Goal: Task Accomplishment & Management: Manage account settings

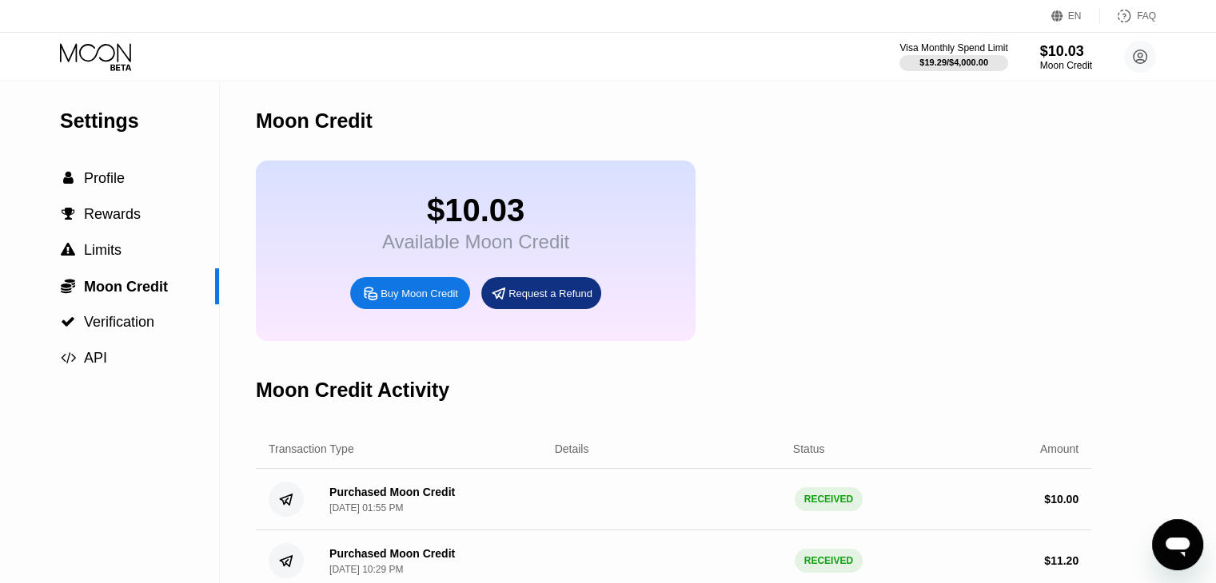
click at [97, 81] on div "EN Language Select an item Save FAQ Visa Monthly Spend Limit $19.29 / $4,000.00…" at bounding box center [608, 41] width 1216 height 82
click at [95, 66] on icon at bounding box center [97, 57] width 74 height 28
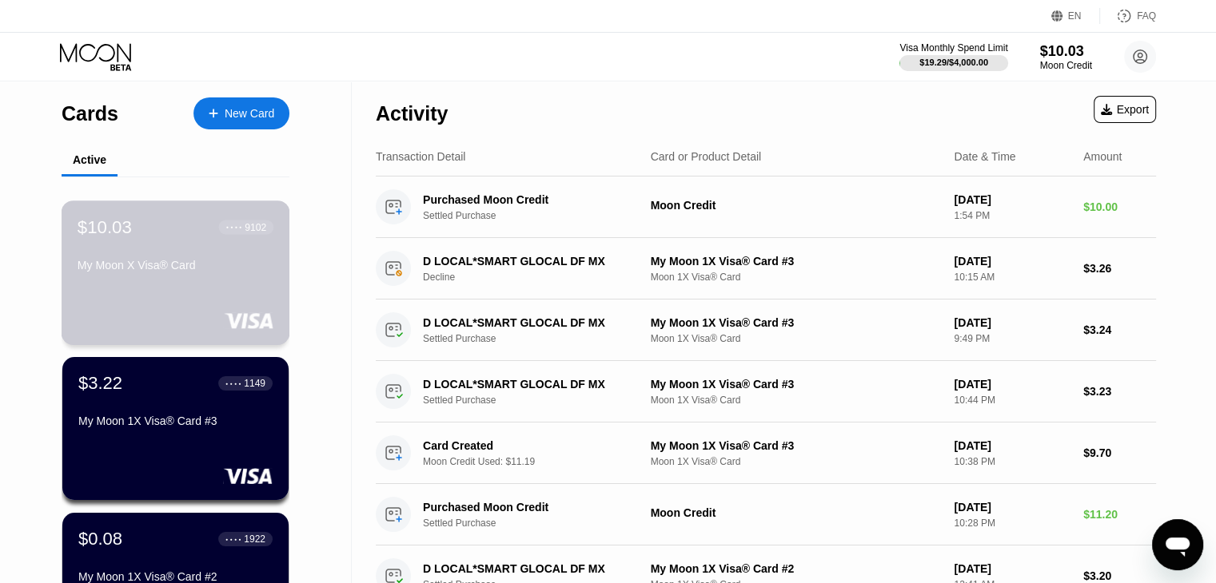
click at [152, 270] on div "My Moon X Visa® Card" at bounding box center [176, 265] width 196 height 13
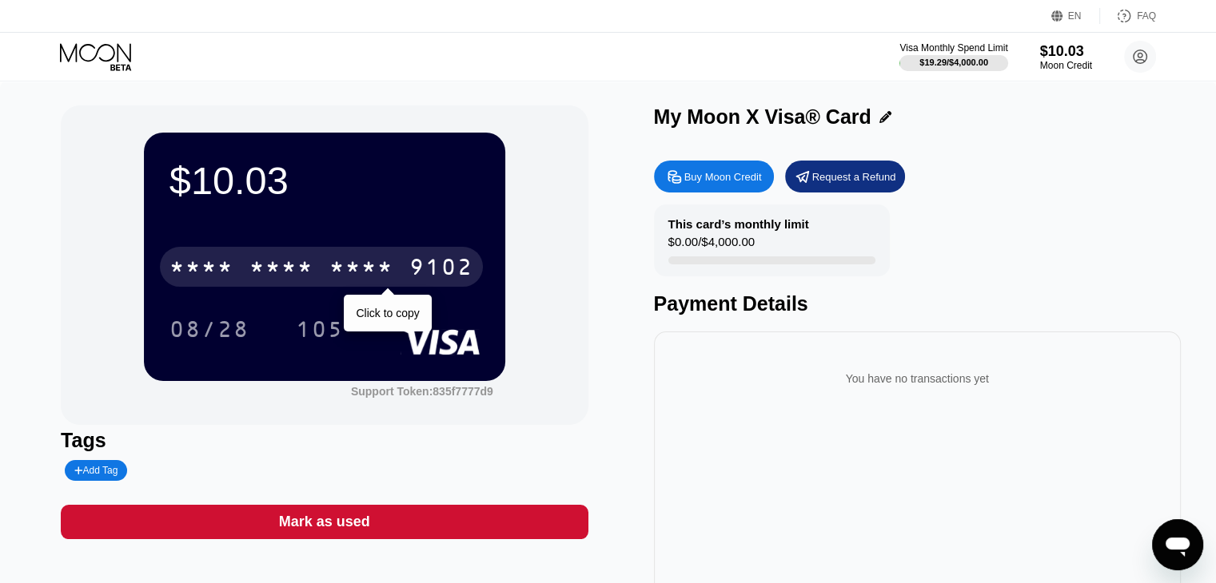
click at [259, 279] on div "* * * *" at bounding box center [281, 270] width 64 height 26
click at [281, 276] on div "6500" at bounding box center [281, 270] width 64 height 26
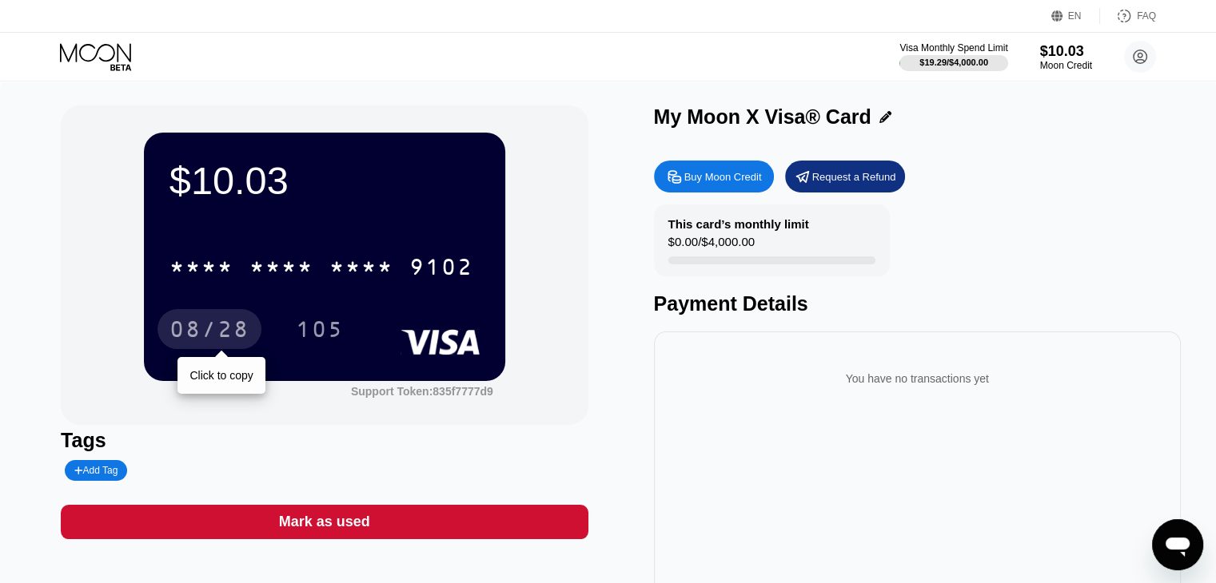
click at [191, 322] on div "08/28" at bounding box center [209, 332] width 80 height 26
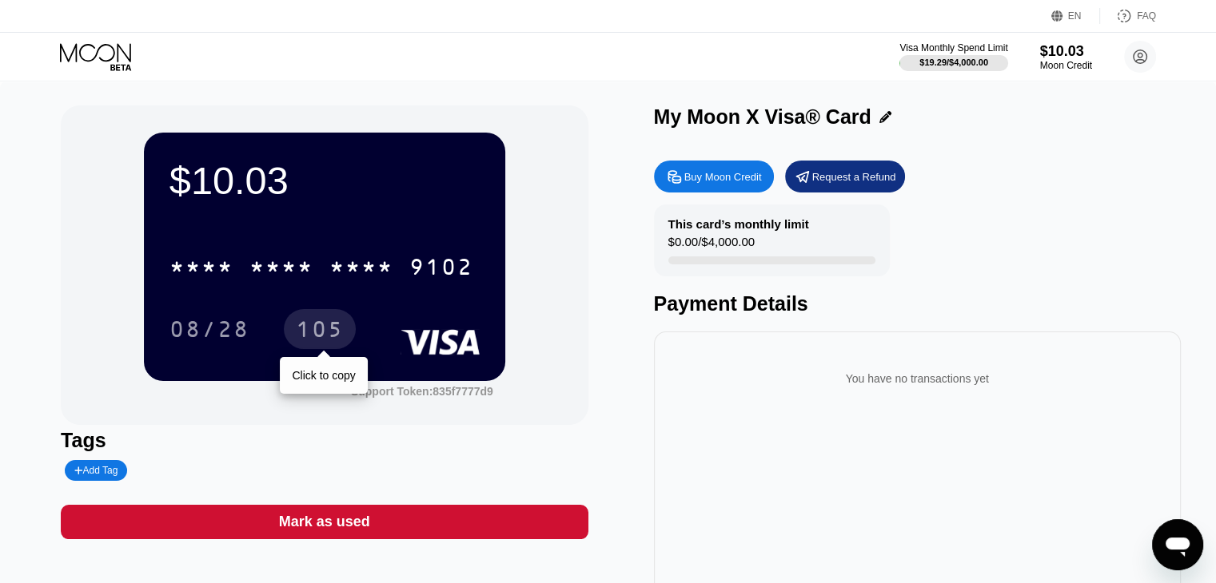
click at [344, 325] on div "105" at bounding box center [320, 329] width 72 height 40
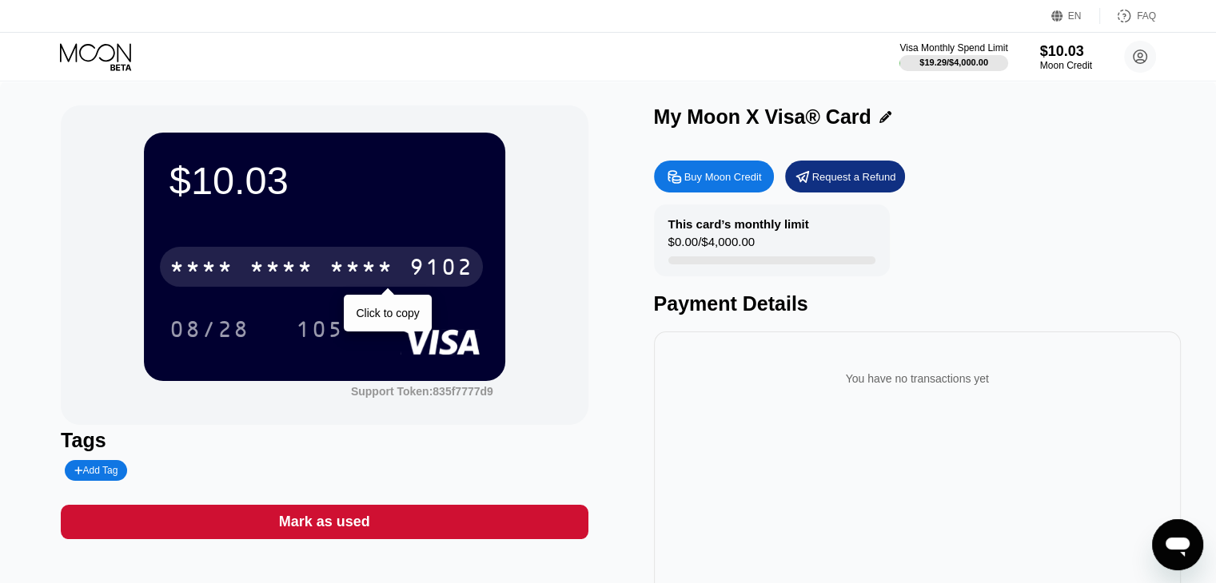
click at [403, 260] on div "* * * * * * * * * * * * 9102" at bounding box center [321, 267] width 323 height 40
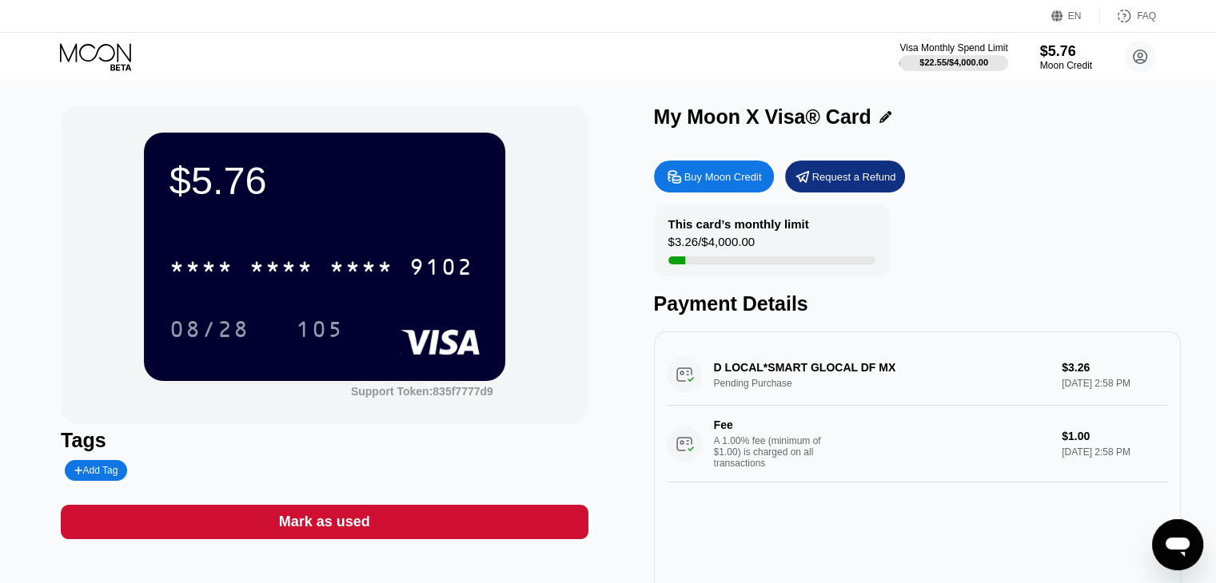
click at [100, 65] on icon at bounding box center [97, 57] width 74 height 28
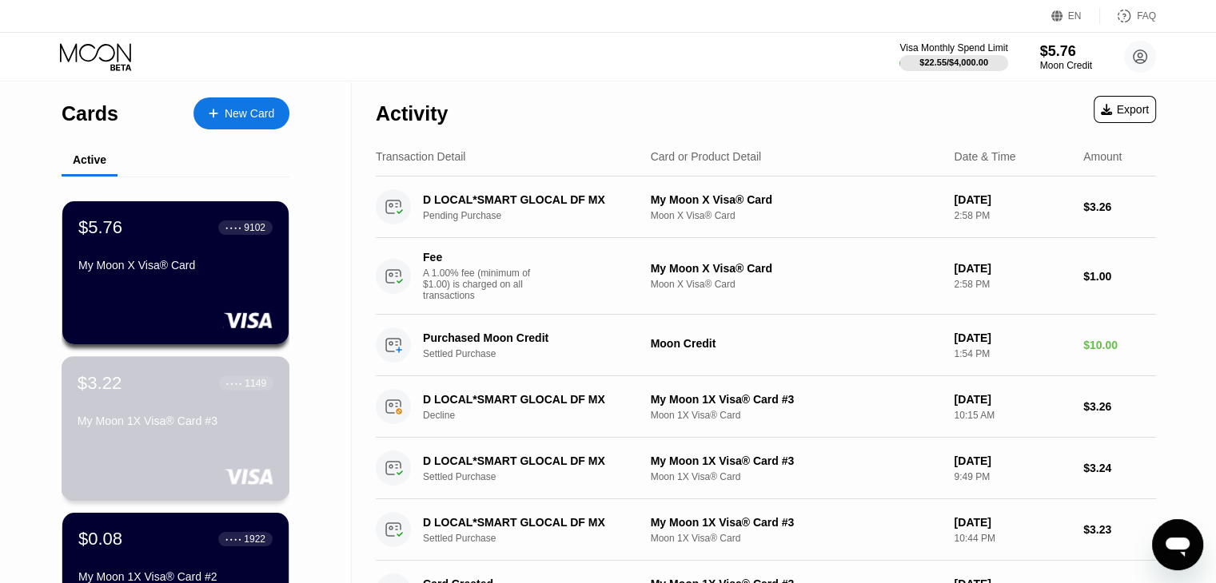
click at [128, 400] on div "$3.22 ● ● ● ● 1149 My Moon 1X Visa® Card #3" at bounding box center [176, 403] width 196 height 62
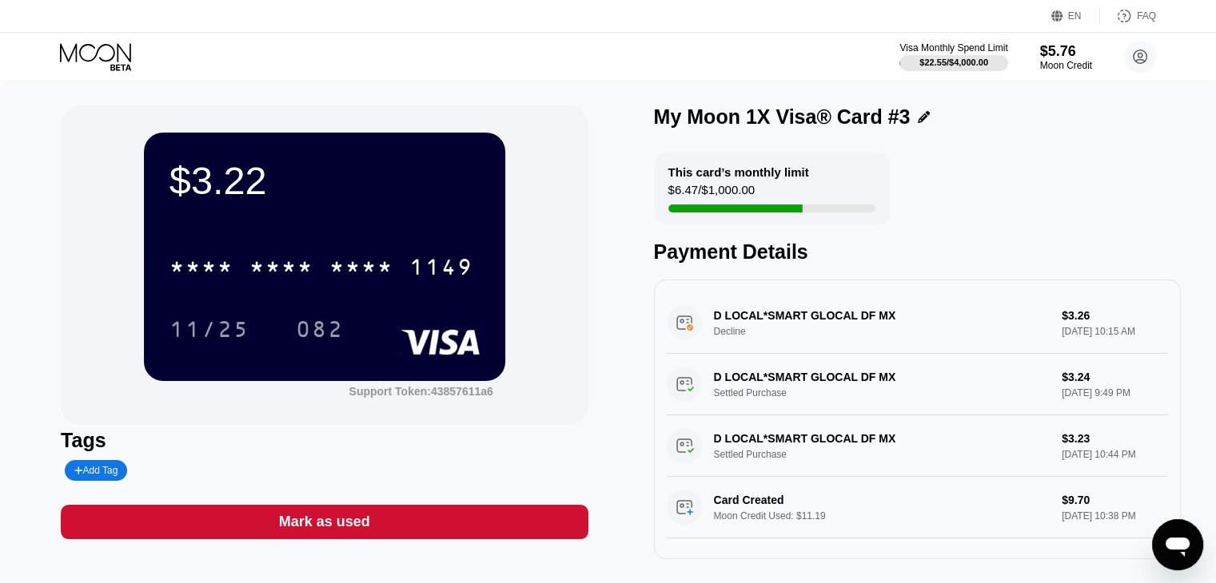
scroll to position [3, 0]
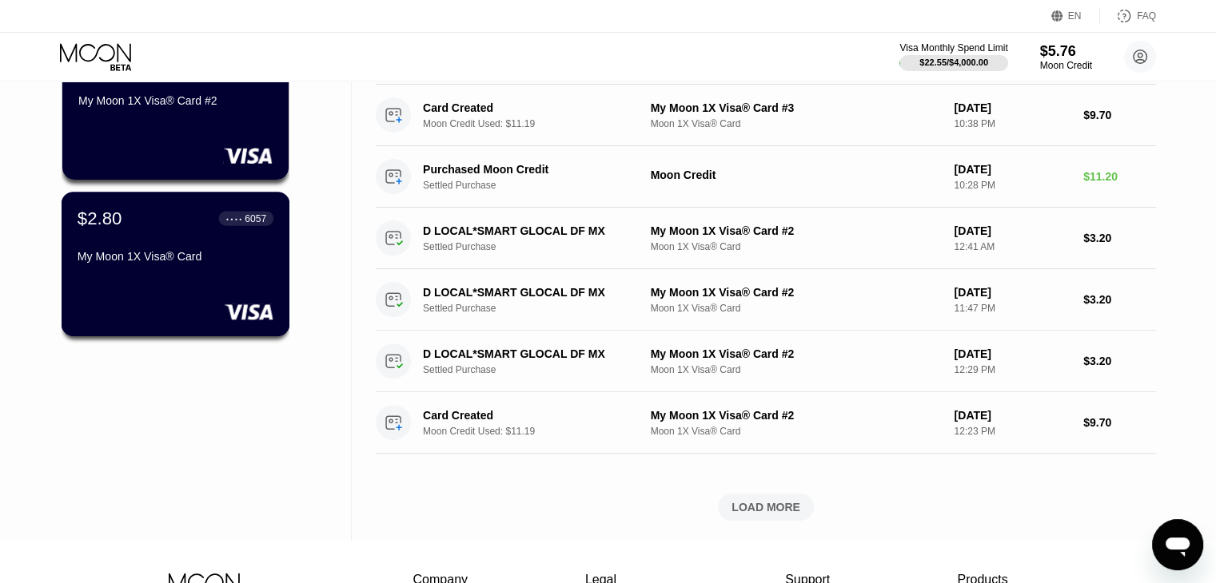
scroll to position [480, 0]
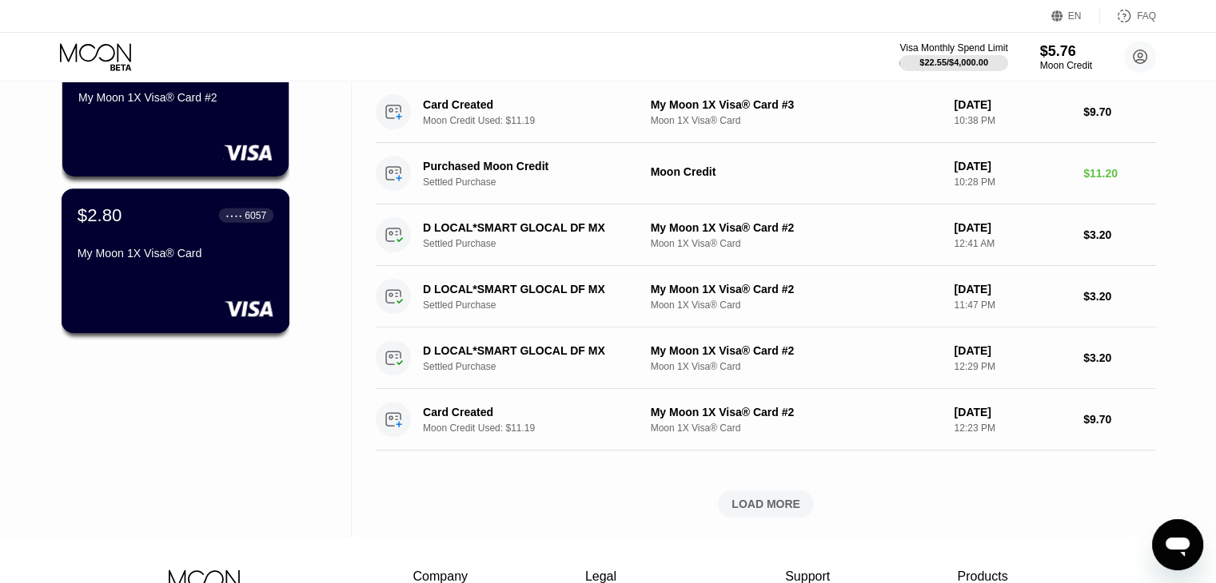
click at [130, 297] on div "$2.80 ● ● ● ● 6057 My Moon 1X Visa® Card" at bounding box center [176, 261] width 229 height 145
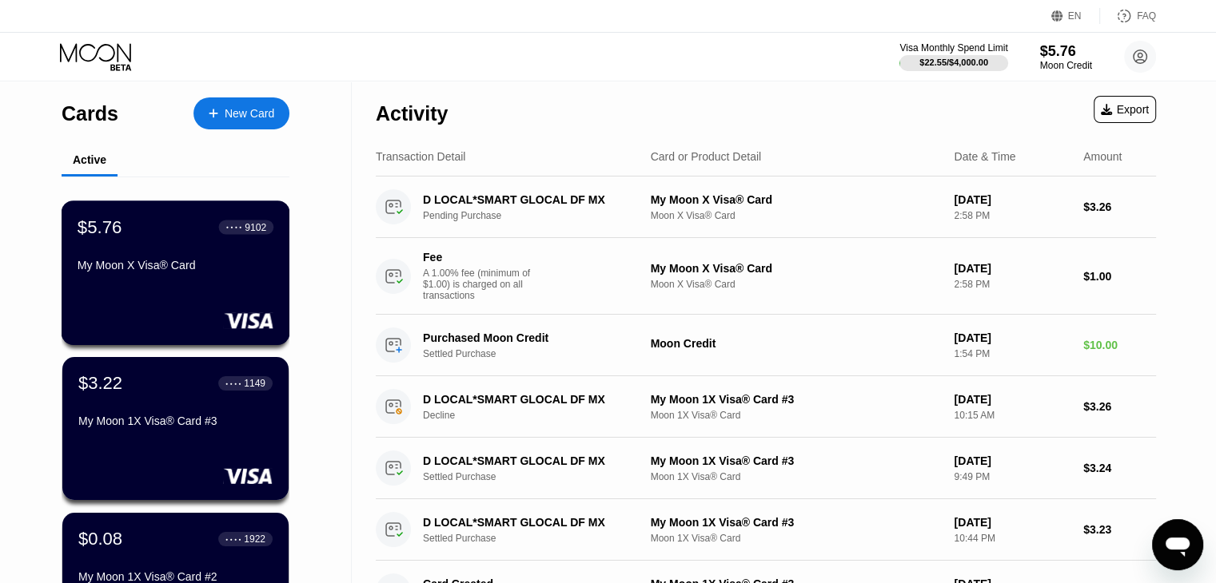
click at [118, 261] on div "$5.76 ● ● ● ● 9102 My Moon X Visa® Card" at bounding box center [176, 248] width 196 height 62
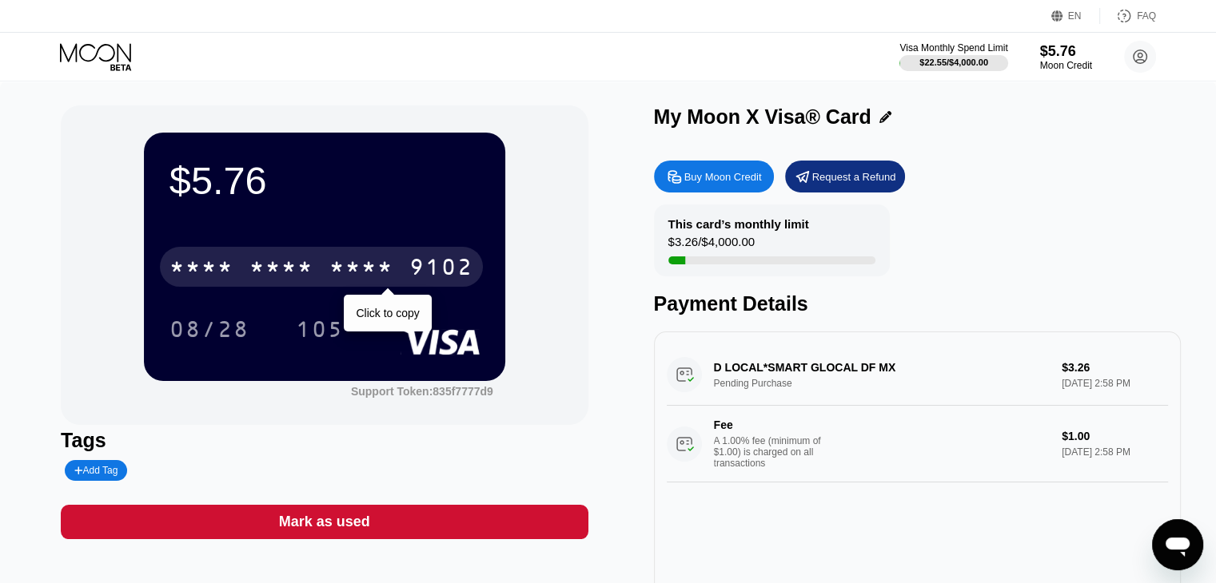
click at [299, 265] on div "* * * *" at bounding box center [281, 270] width 64 height 26
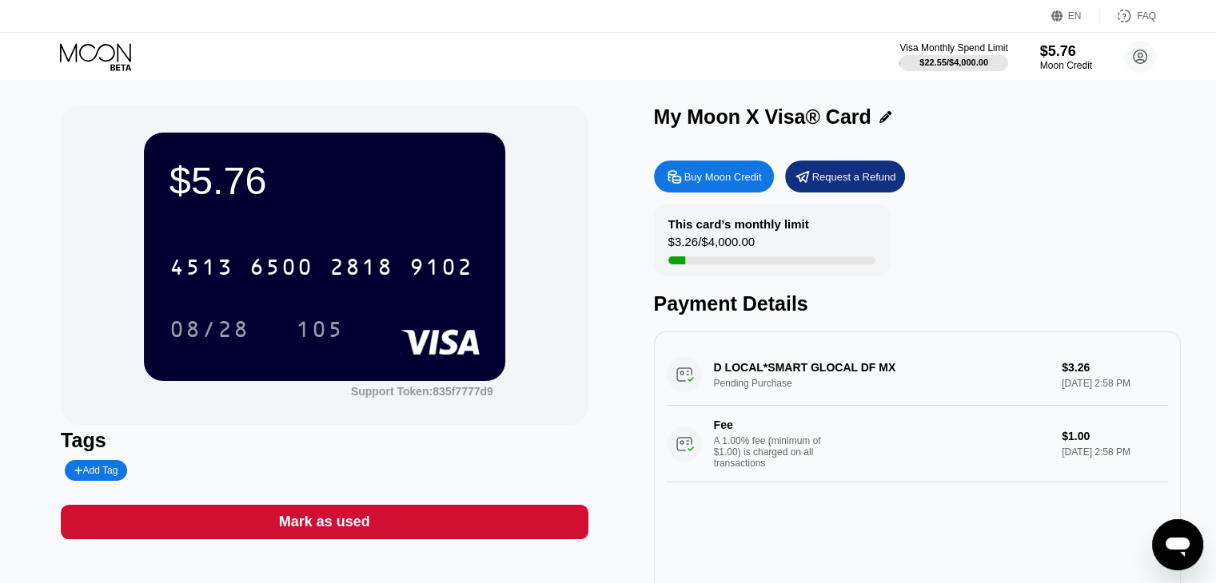
click at [81, 53] on icon at bounding box center [97, 57] width 74 height 28
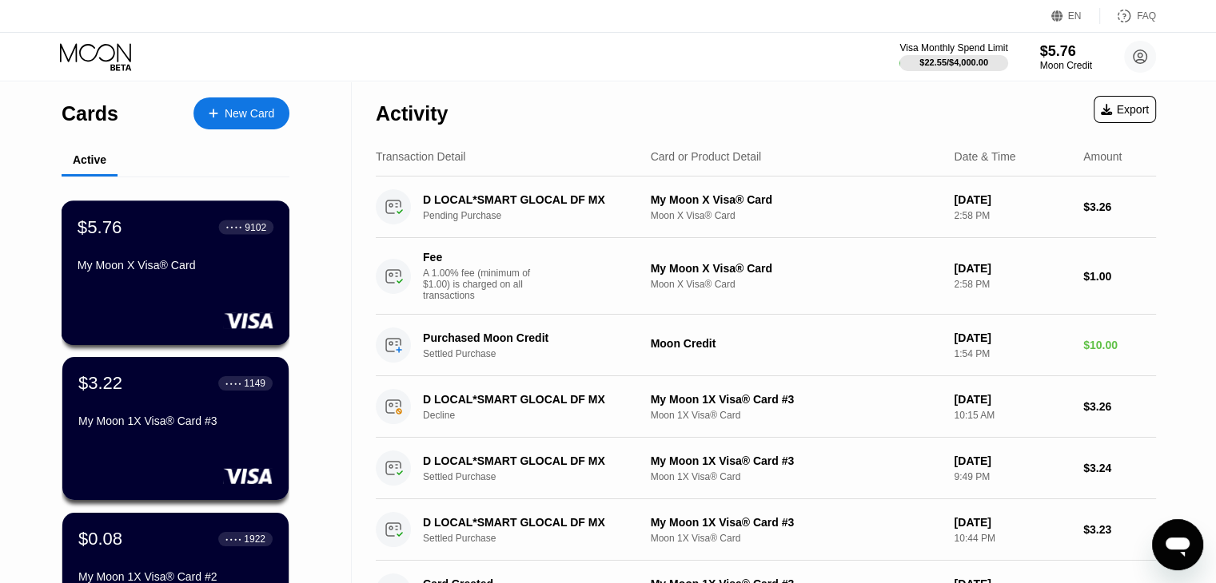
click at [190, 272] on div "My Moon X Visa® Card" at bounding box center [176, 265] width 196 height 13
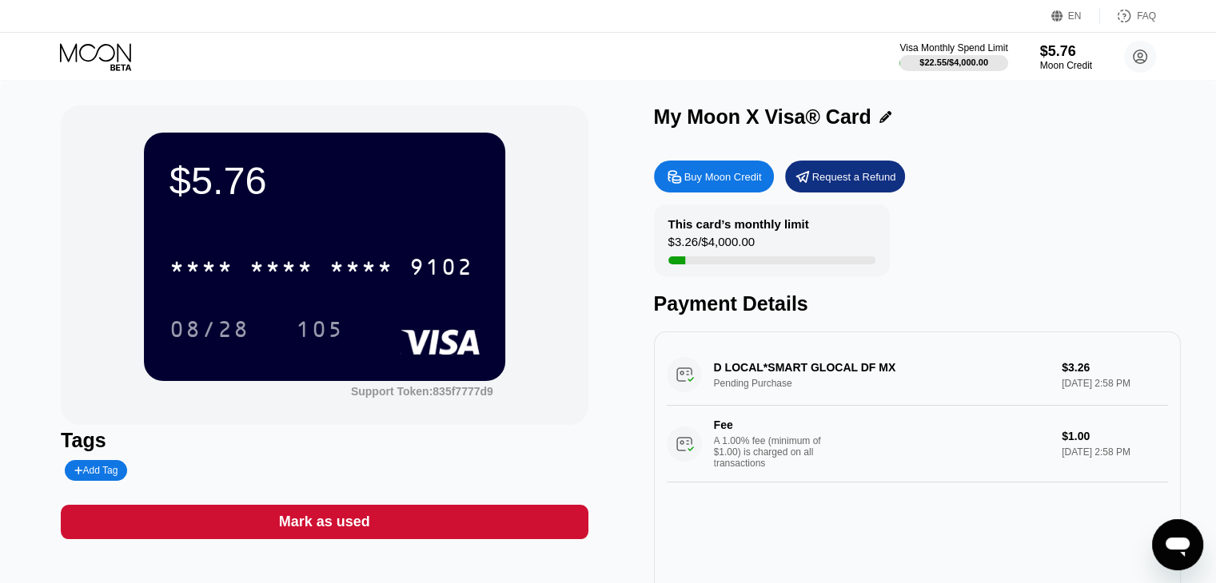
click at [808, 464] on div "A 1.00% fee (minimum of $1.00) is charged on all transactions" at bounding box center [774, 453] width 120 height 34
click at [103, 60] on icon at bounding box center [95, 52] width 71 height 18
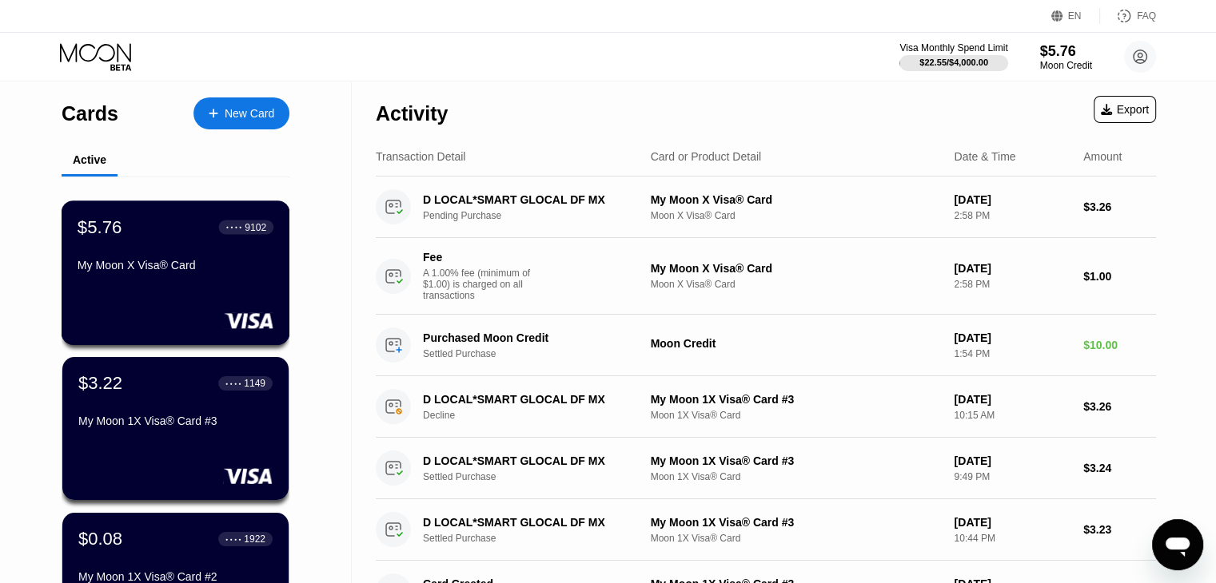
click at [222, 301] on div "$5.76 ● ● ● ● 9102 My Moon X Visa® Card" at bounding box center [176, 273] width 229 height 145
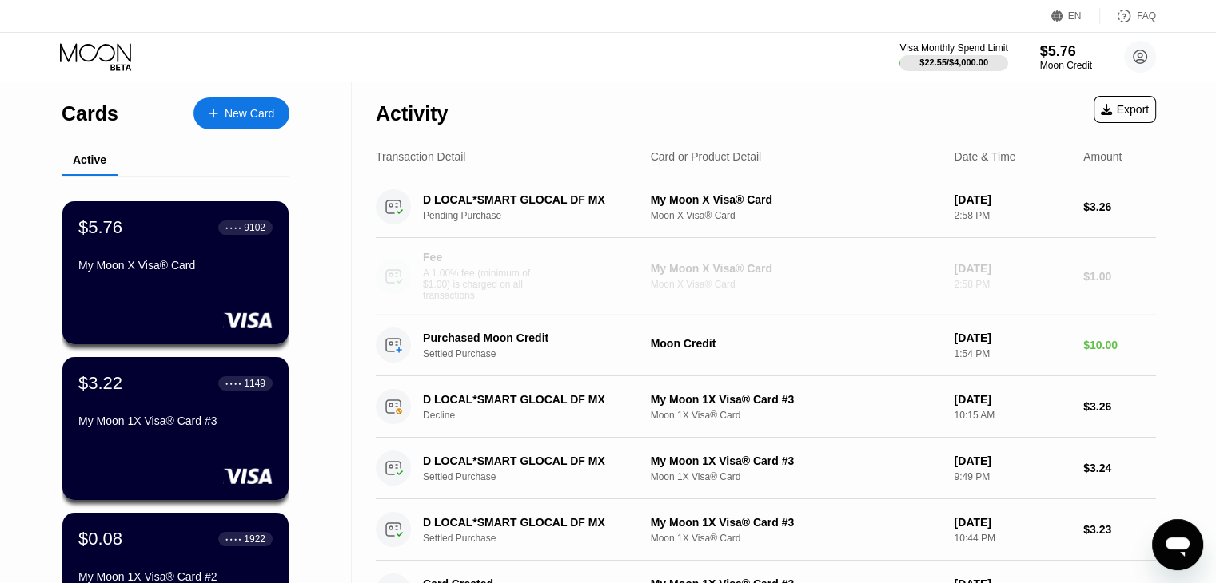
drag, startPoint x: 818, startPoint y: 305, endPoint x: 529, endPoint y: 300, distance: 289.4
click at [393, 271] on div "Fee A 1.00% fee (minimum of $1.00) is charged on all transactions My Moon X Vis…" at bounding box center [766, 276] width 780 height 77
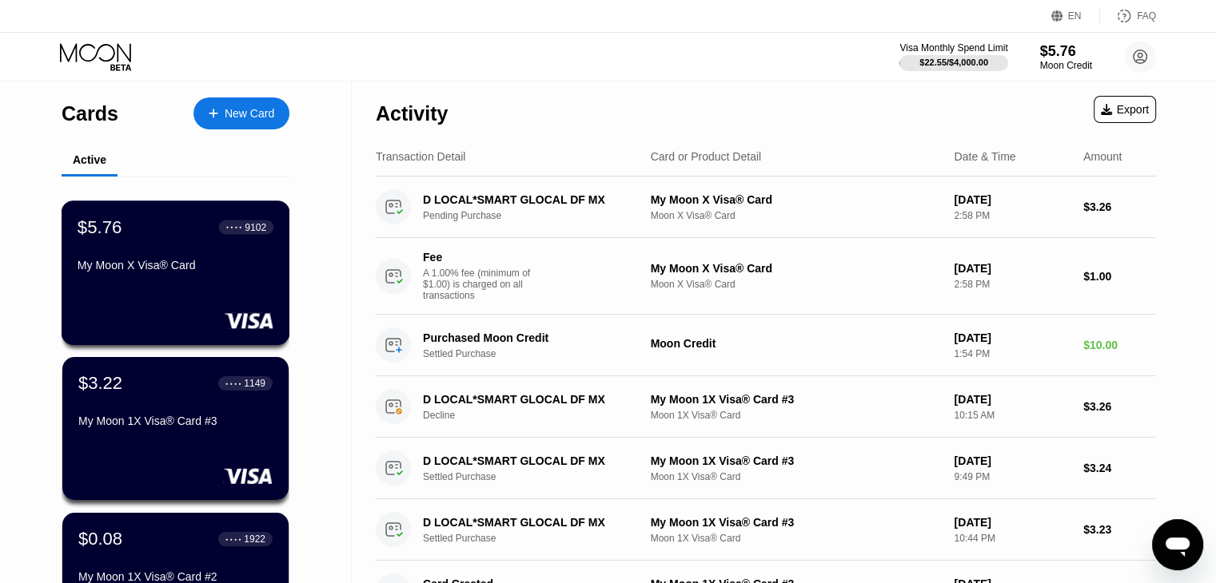
click at [240, 259] on div "$5.76 ● ● ● ● 9102 My Moon X Visa® Card" at bounding box center [176, 248] width 196 height 62
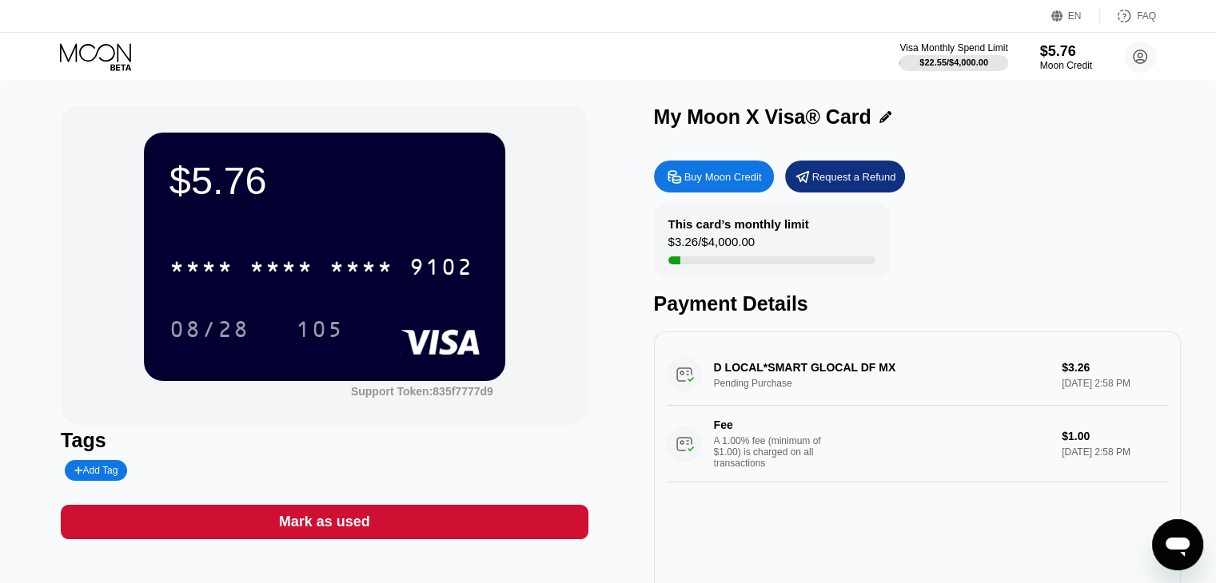
click at [356, 337] on div "105" at bounding box center [332, 329] width 72 height 40
click at [334, 337] on div "105" at bounding box center [320, 332] width 48 height 26
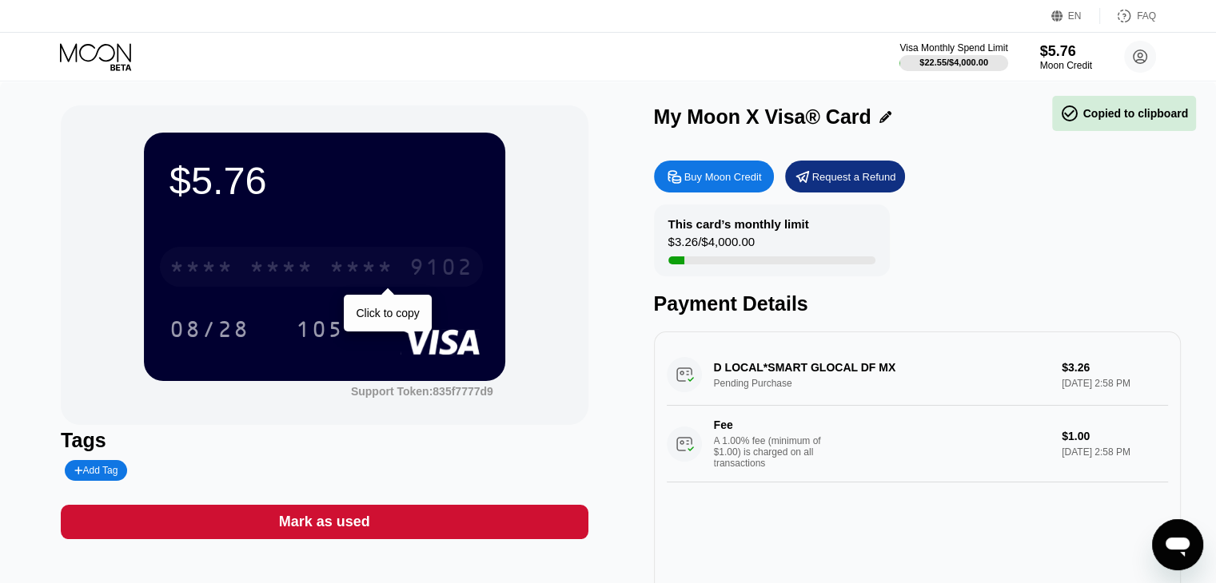
click at [368, 269] on div "* * * *" at bounding box center [361, 270] width 64 height 26
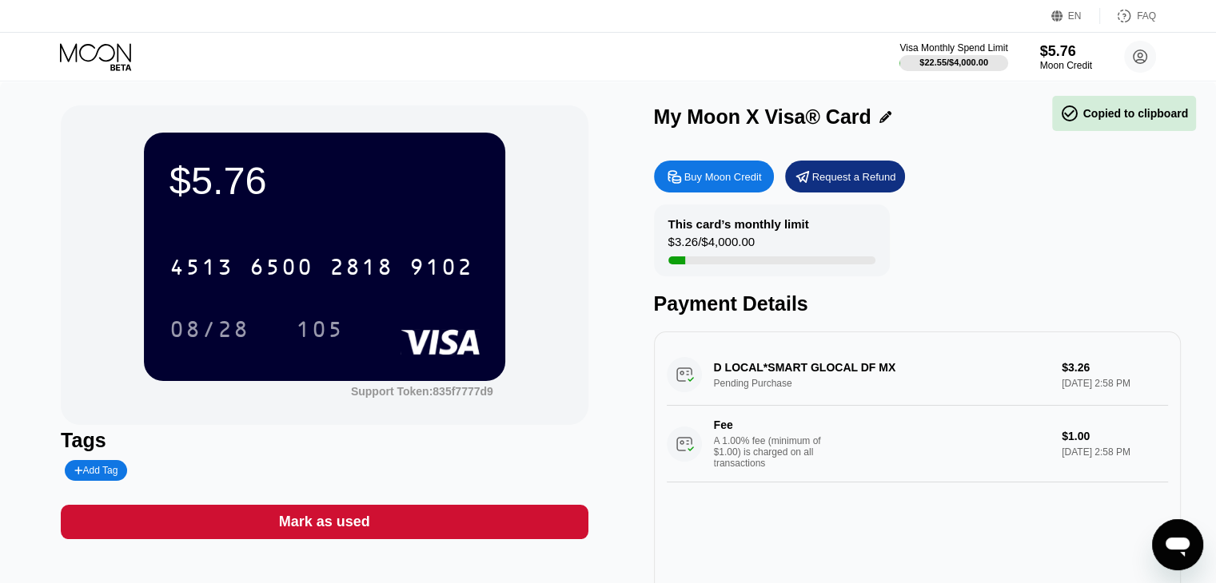
click at [93, 68] on icon at bounding box center [97, 57] width 74 height 28
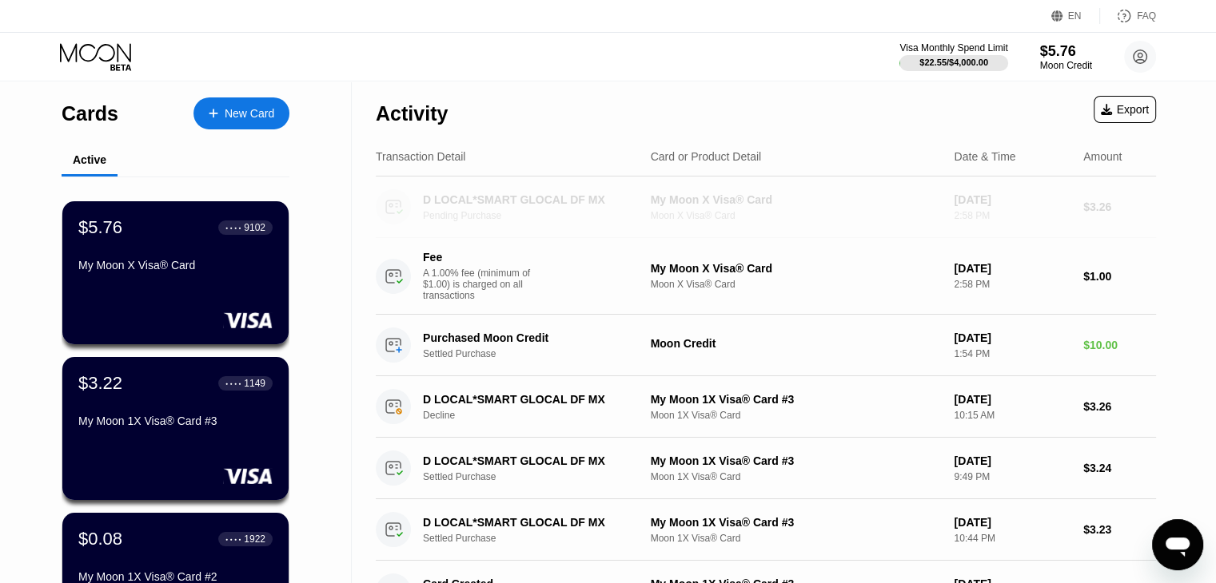
click at [635, 219] on div "Pending Purchase" at bounding box center [541, 215] width 236 height 11
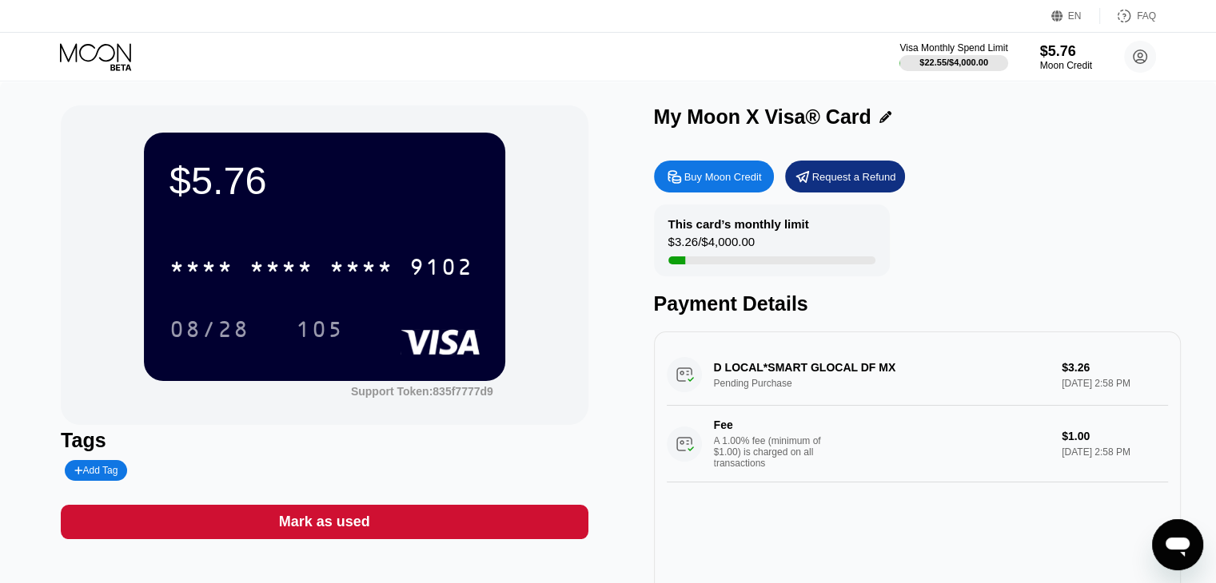
click at [108, 74] on div "Visa Monthly Spend Limit $22.55 / $4,000.00 $5.76 Moon Credit mypoqh@mailto.plu…" at bounding box center [608, 57] width 1216 height 48
click at [109, 46] on icon at bounding box center [97, 57] width 74 height 28
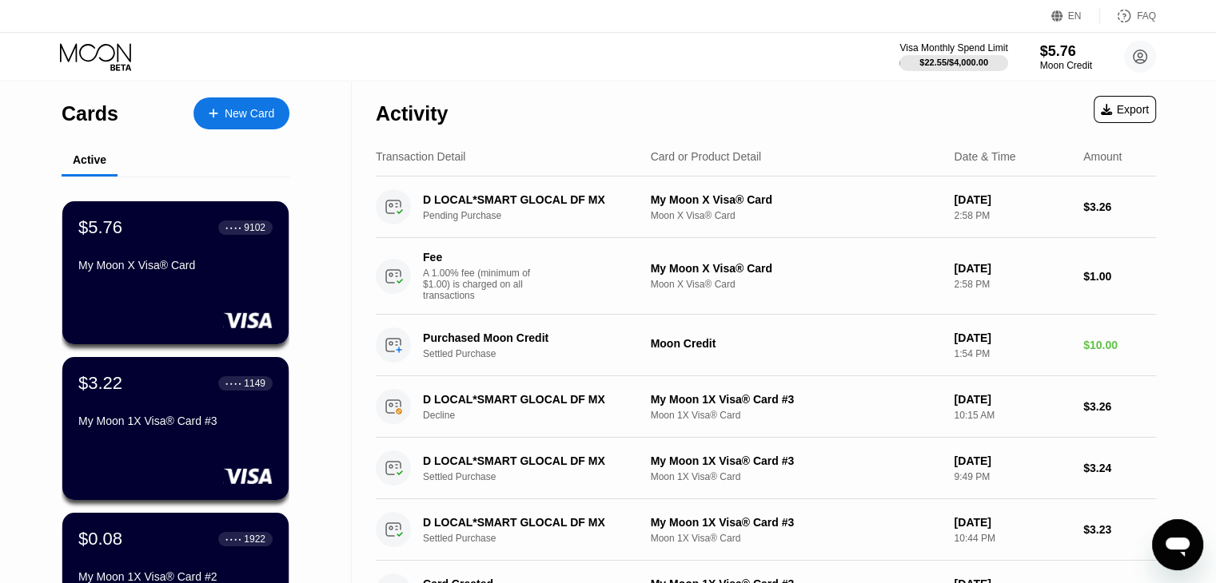
click at [690, 128] on div "Activity Export" at bounding box center [766, 110] width 780 height 56
click at [126, 416] on div "$3.22 ● ● ● ● 1149 My Moon 1X Visa® Card #3" at bounding box center [176, 403] width 196 height 62
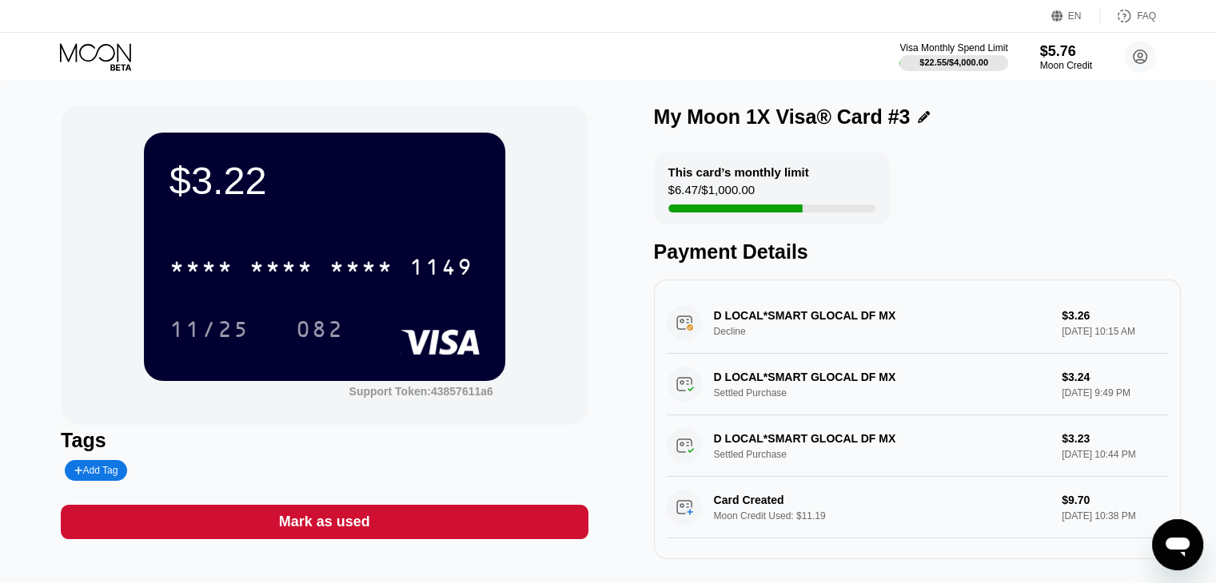
click at [105, 71] on div "Visa Monthly Spend Limit $22.55 / $4,000.00 $5.76 Moon Credit mypoqh@mailto.plu…" at bounding box center [608, 57] width 1216 height 48
click at [90, 45] on icon at bounding box center [95, 52] width 71 height 18
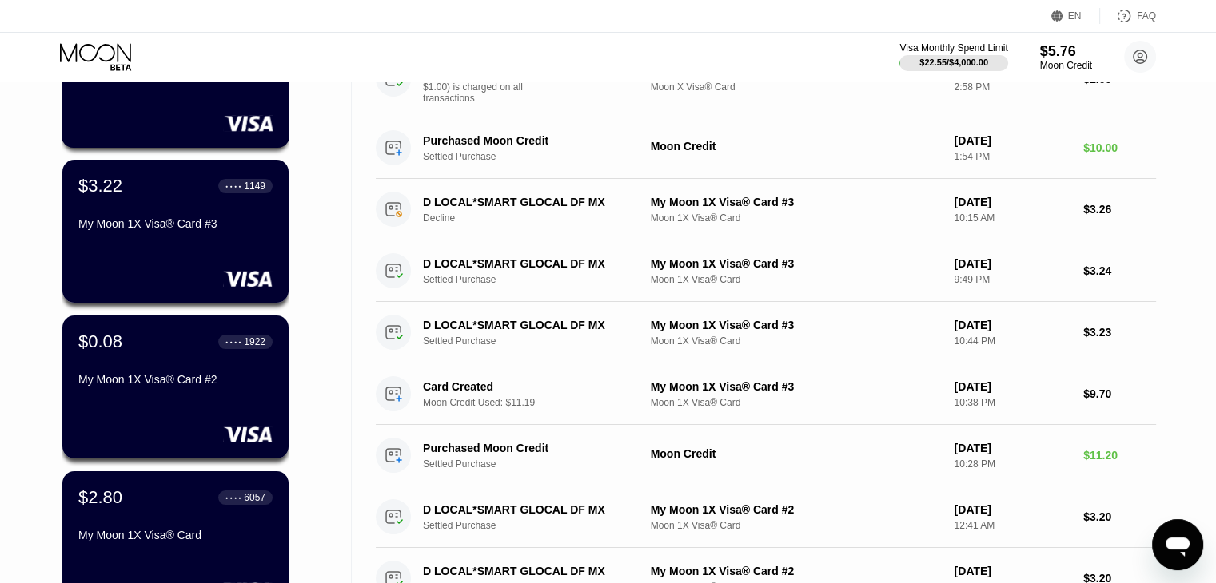
scroll to position [320, 0]
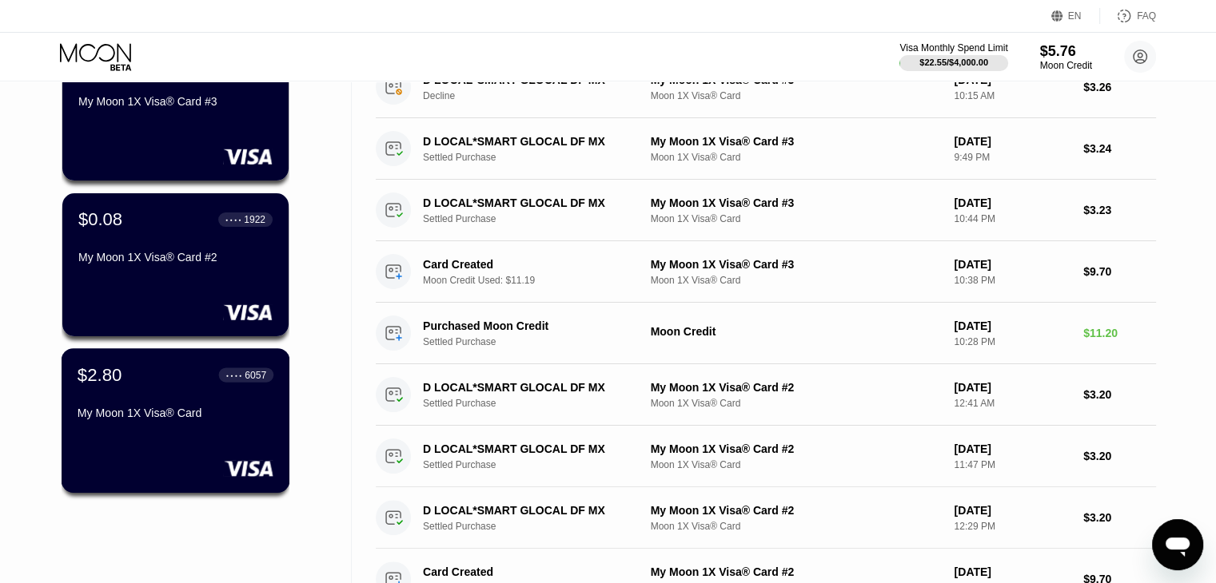
click at [173, 443] on div "$2.80 ● ● ● ● 6057 My Moon 1X Visa® Card" at bounding box center [176, 420] width 229 height 145
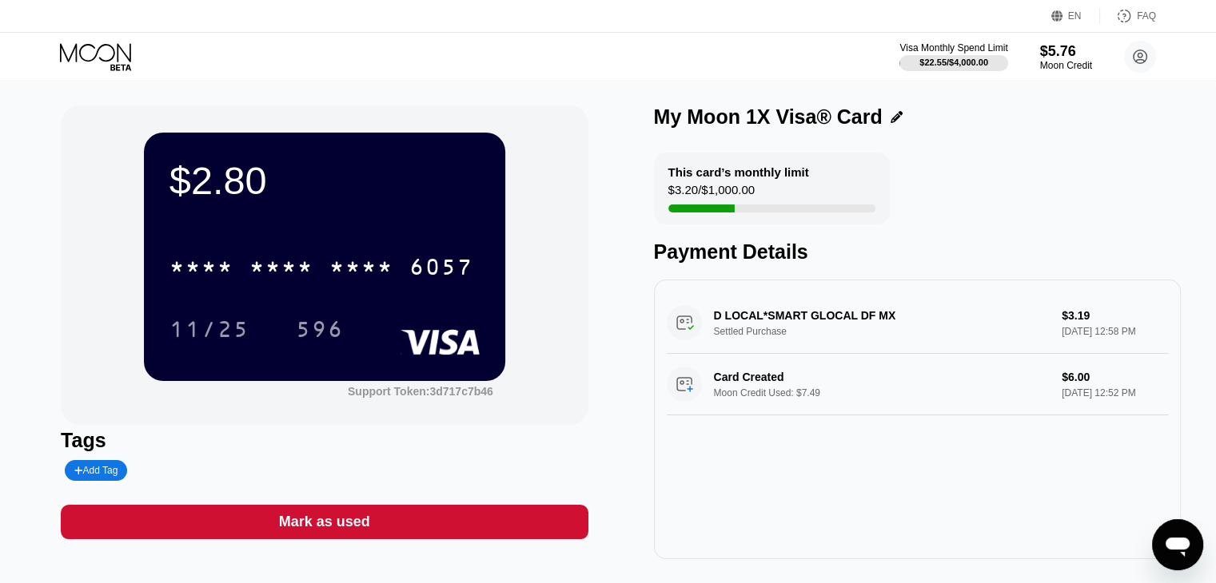
click at [87, 65] on icon at bounding box center [97, 57] width 74 height 28
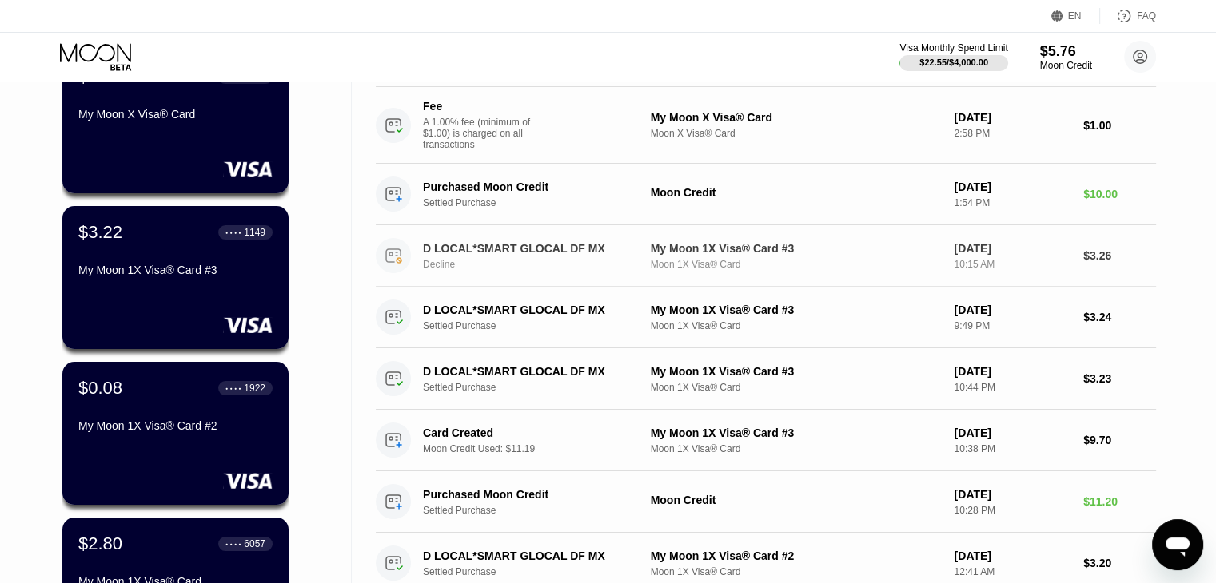
scroll to position [480, 0]
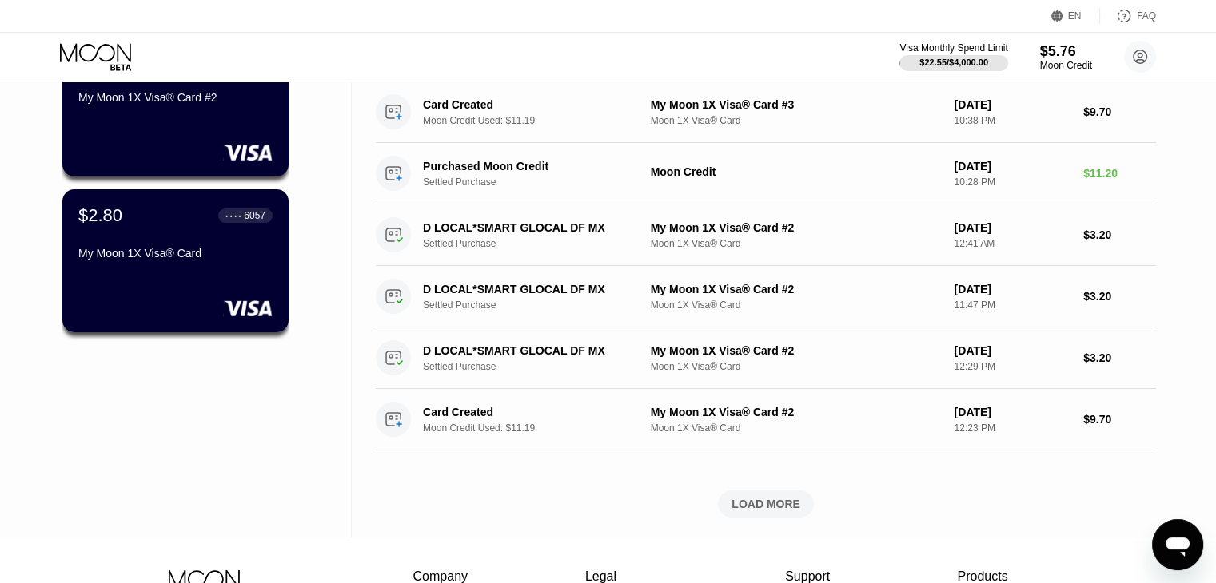
click at [753, 512] on div "LOAD MORE" at bounding box center [765, 504] width 69 height 14
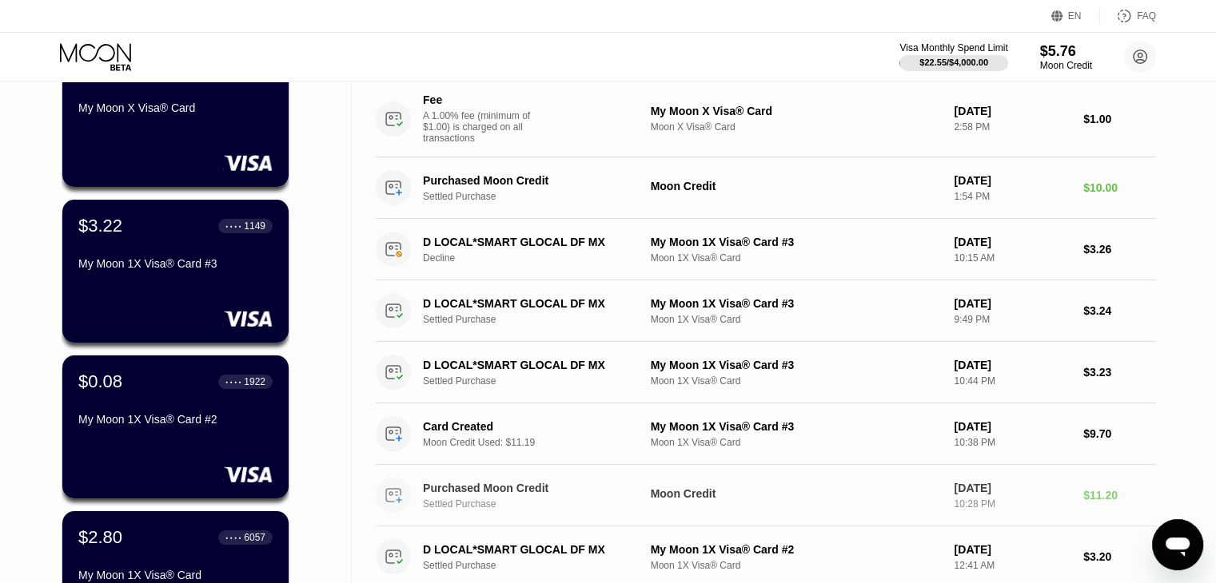
scroll to position [0, 0]
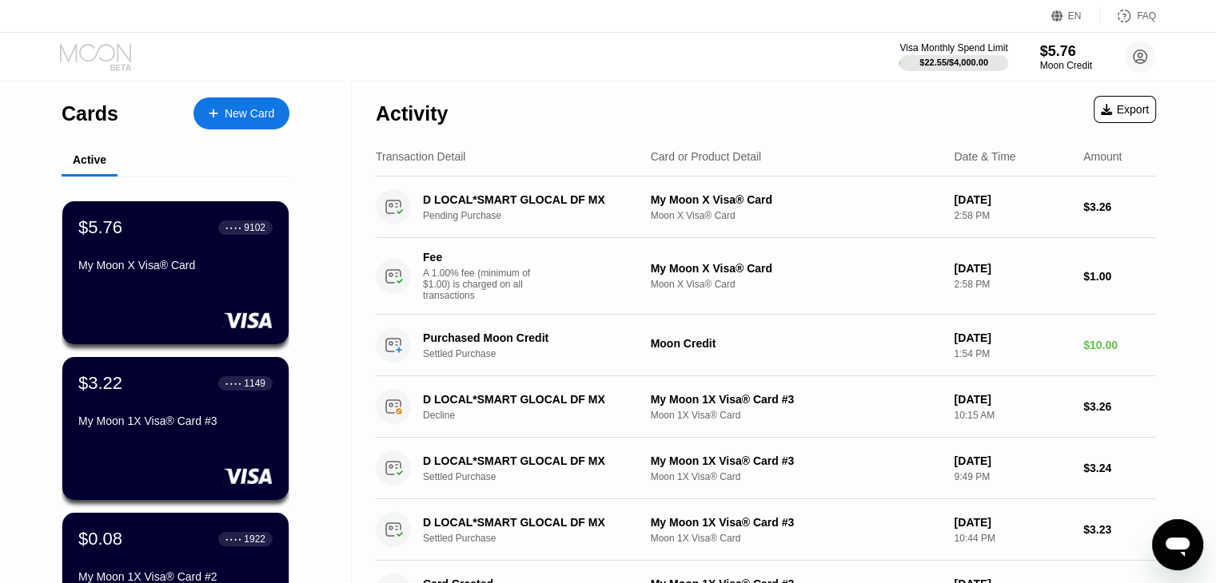
click at [96, 49] on icon at bounding box center [97, 57] width 74 height 28
click at [177, 465] on div "$3.22 ● ● ● ● 1149 My Moon 1X Visa® Card #3" at bounding box center [176, 428] width 229 height 145
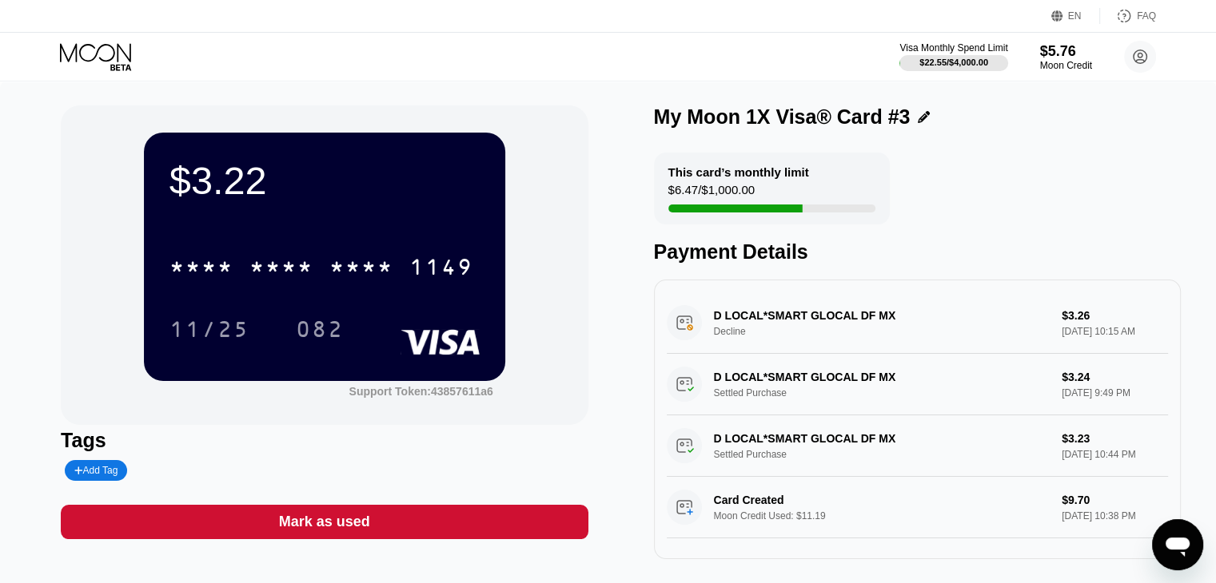
click at [90, 61] on icon at bounding box center [95, 52] width 71 height 18
